Goal: Transaction & Acquisition: Purchase product/service

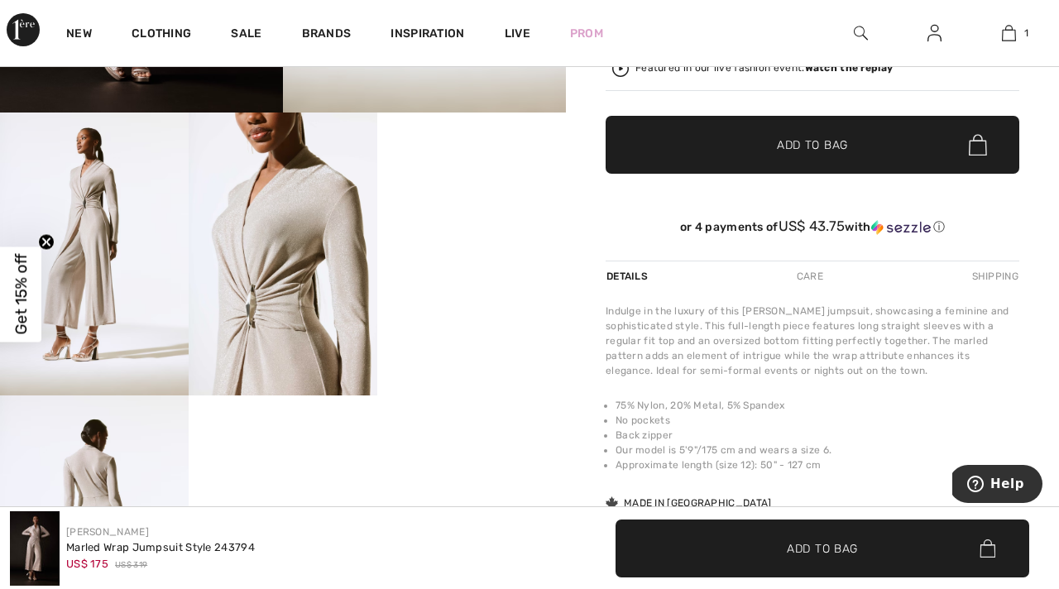
scroll to position [491, 0]
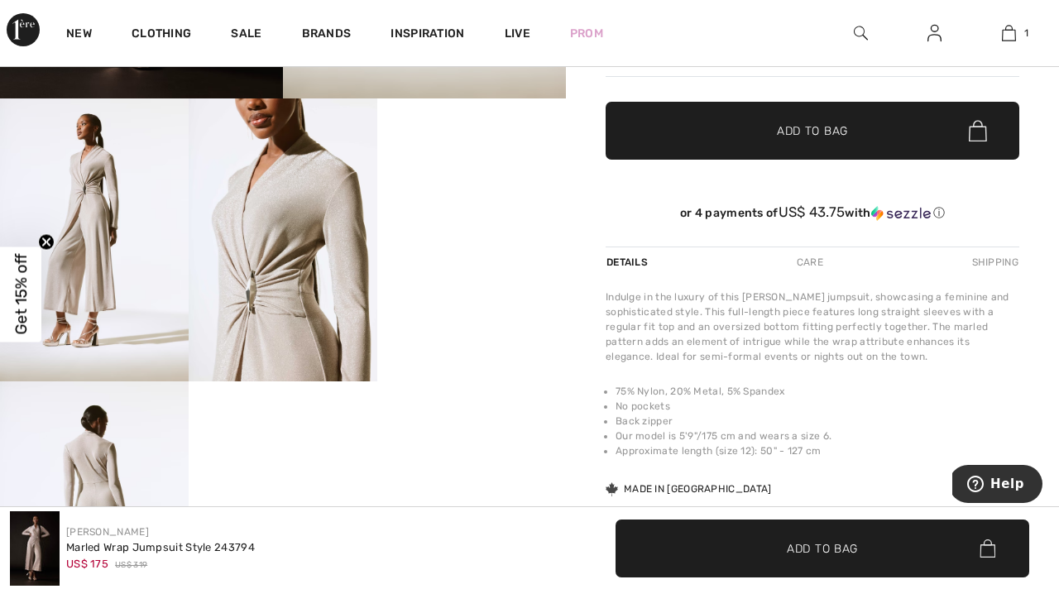
click at [469, 193] on video "Your browser does not support the video tag." at bounding box center [471, 145] width 189 height 94
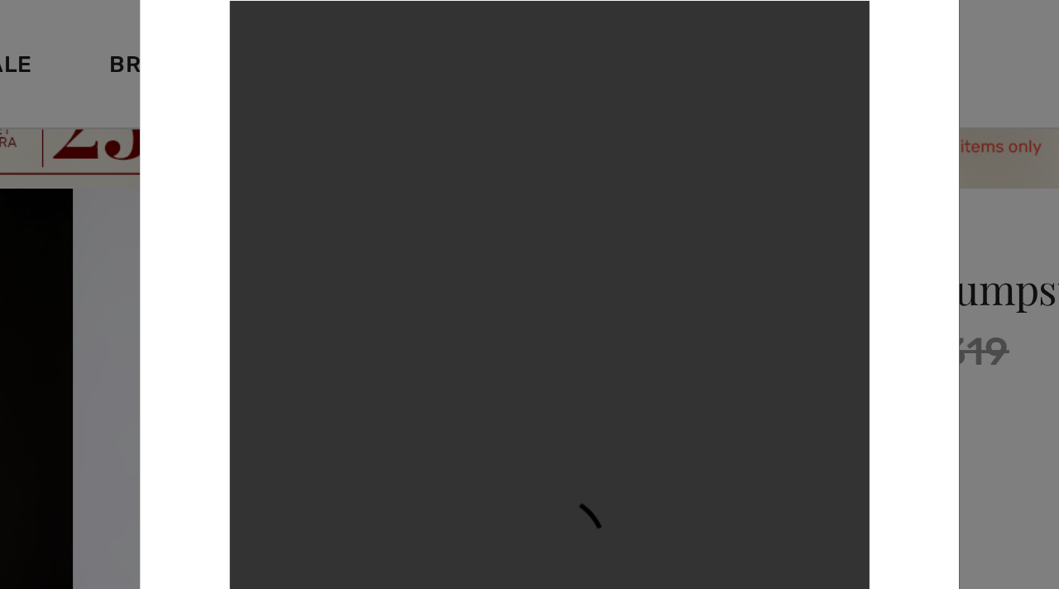
scroll to position [0, 0]
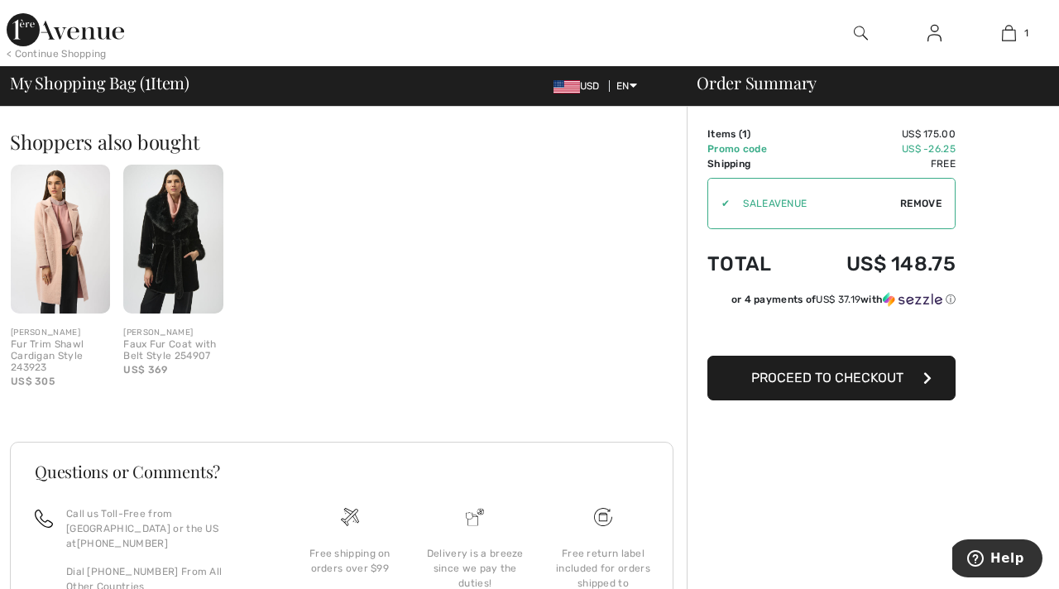
click at [51, 252] on img at bounding box center [60, 239] width 99 height 149
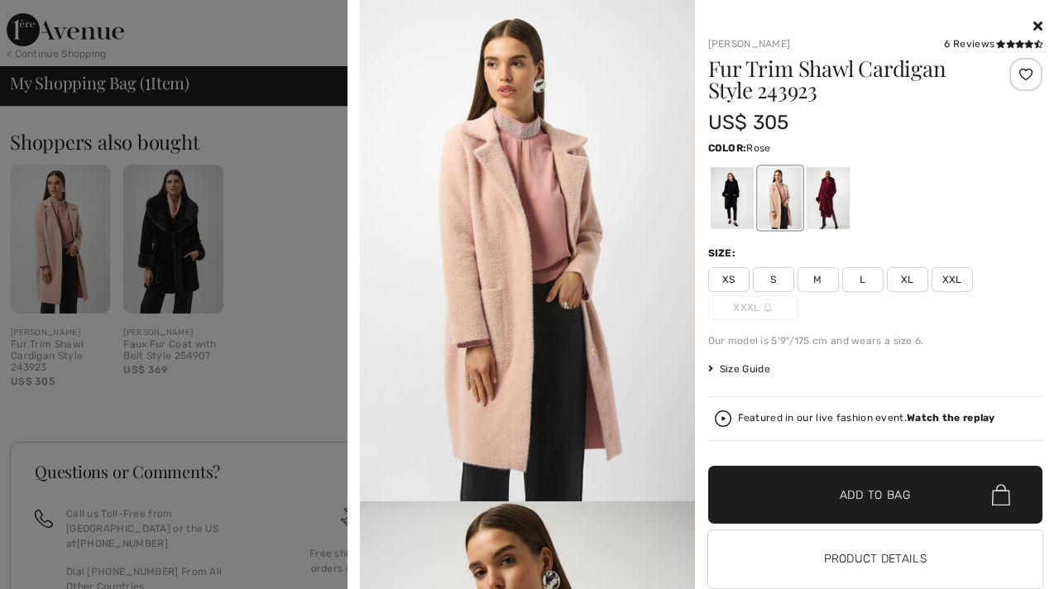
click at [194, 281] on div at bounding box center [529, 294] width 1059 height 589
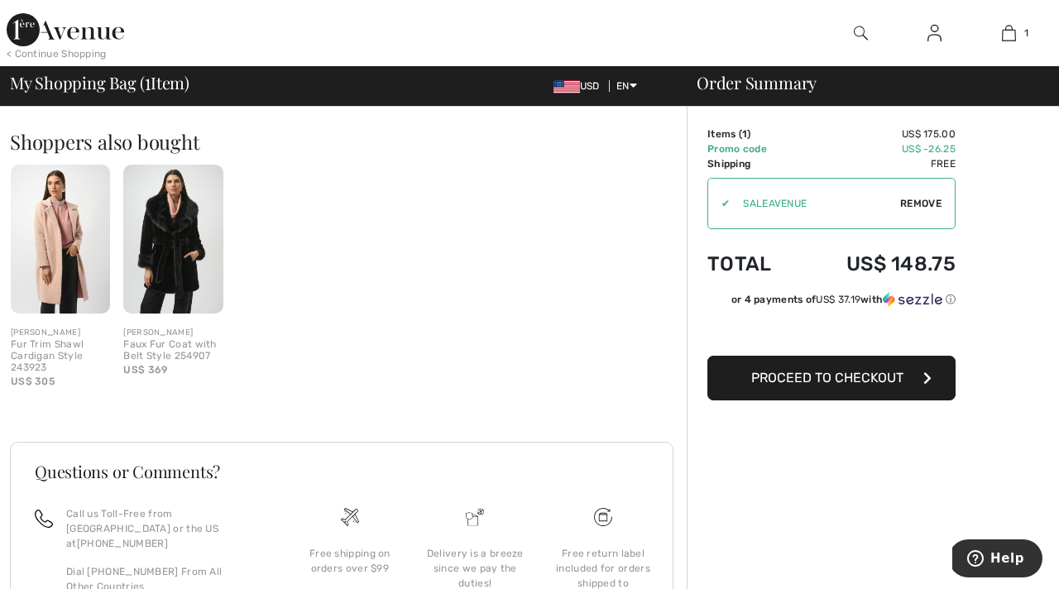
click at [194, 281] on img at bounding box center [172, 239] width 99 height 149
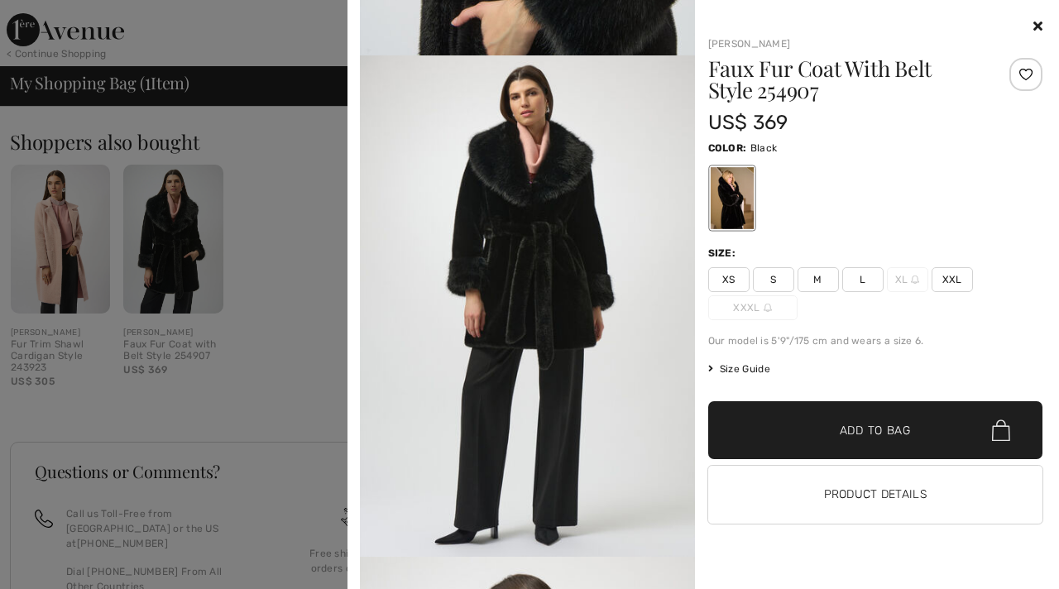
scroll to position [949, 0]
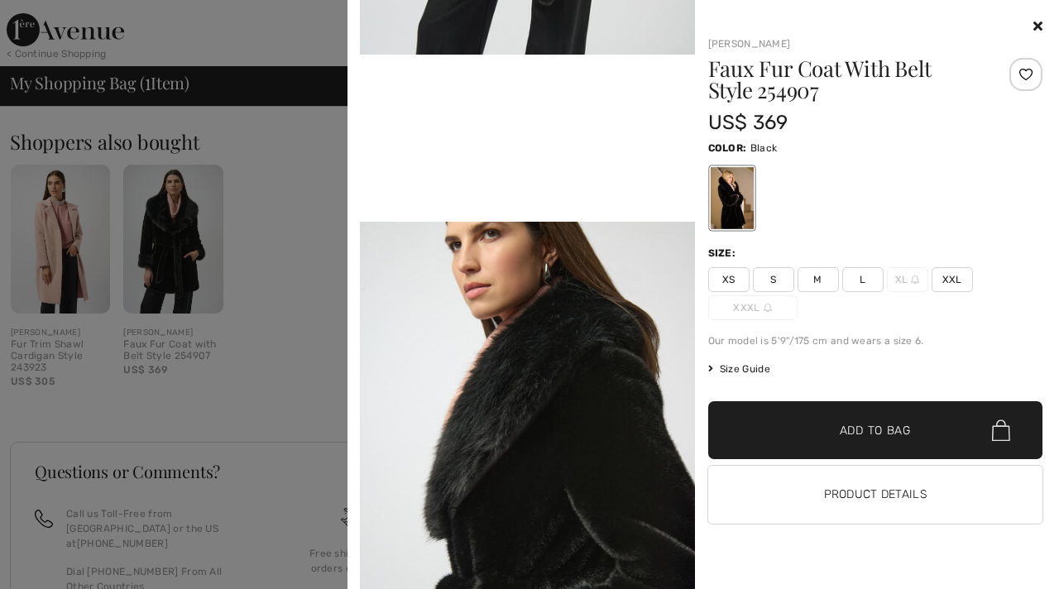
click at [1035, 22] on icon at bounding box center [1038, 25] width 9 height 13
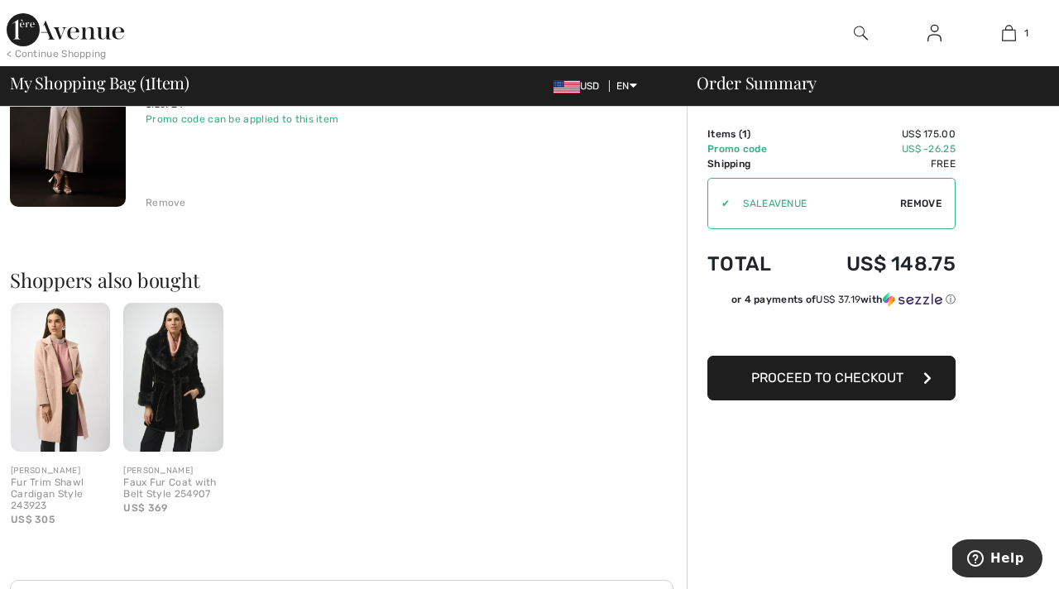
scroll to position [0, 0]
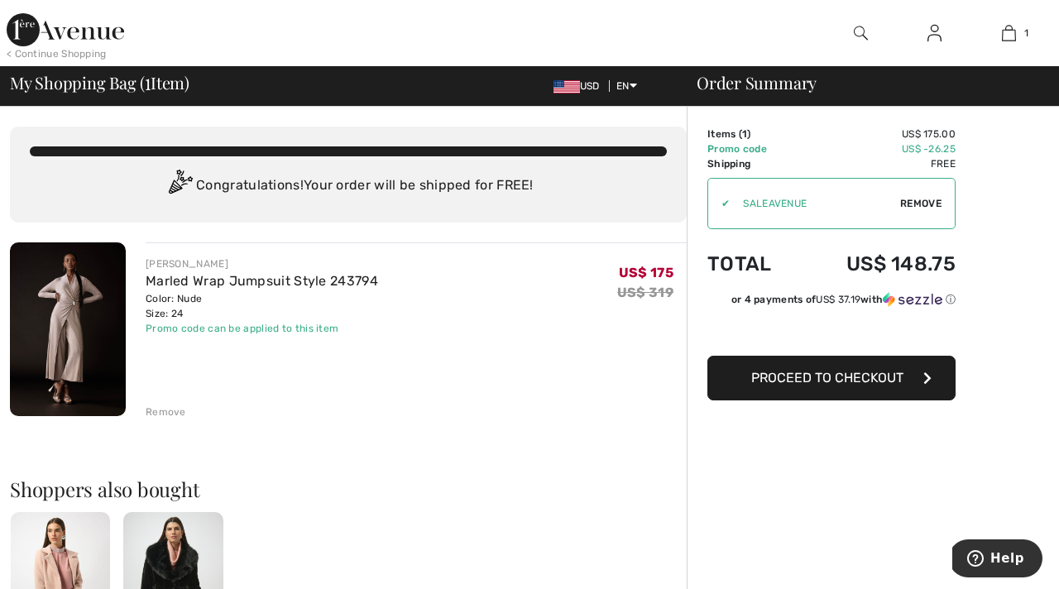
click at [87, 44] on img at bounding box center [66, 29] width 118 height 33
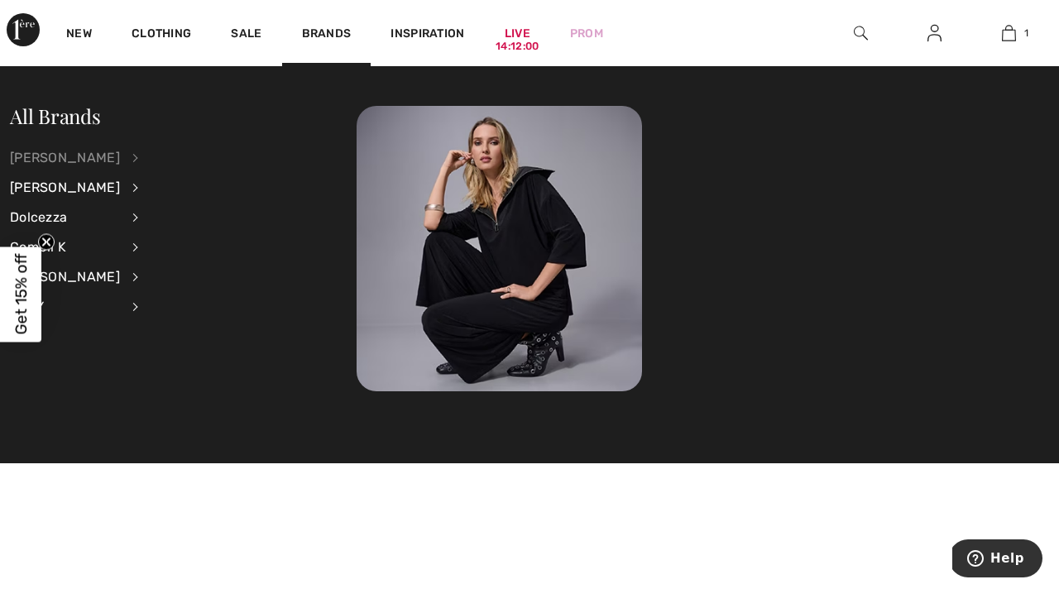
click at [76, 156] on div "[PERSON_NAME]" at bounding box center [65, 158] width 110 height 30
